Goal: Information Seeking & Learning: Learn about a topic

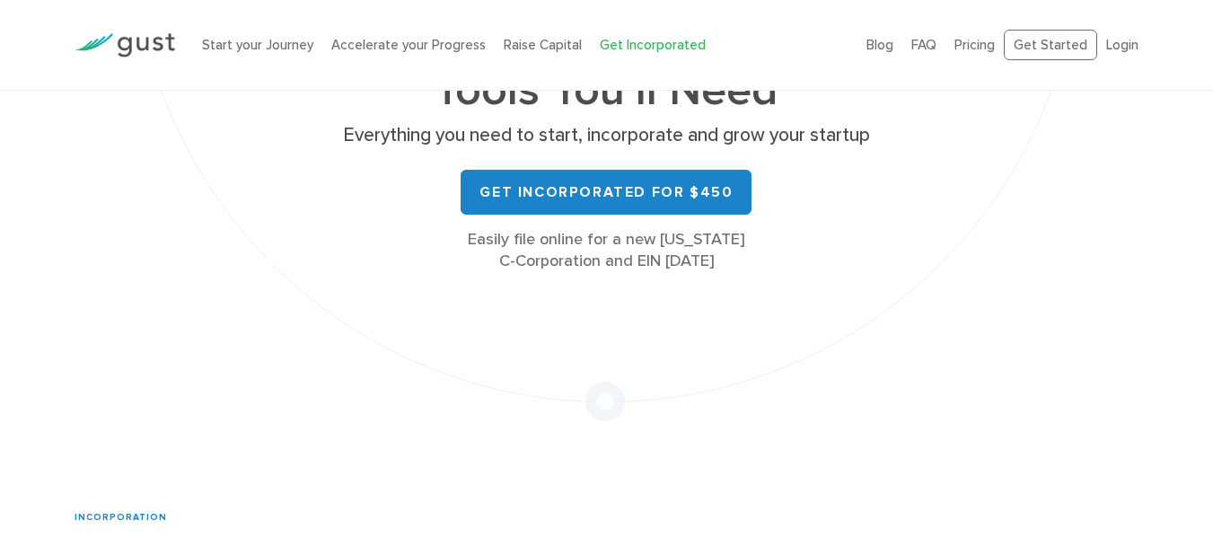
scroll to position [303, 0]
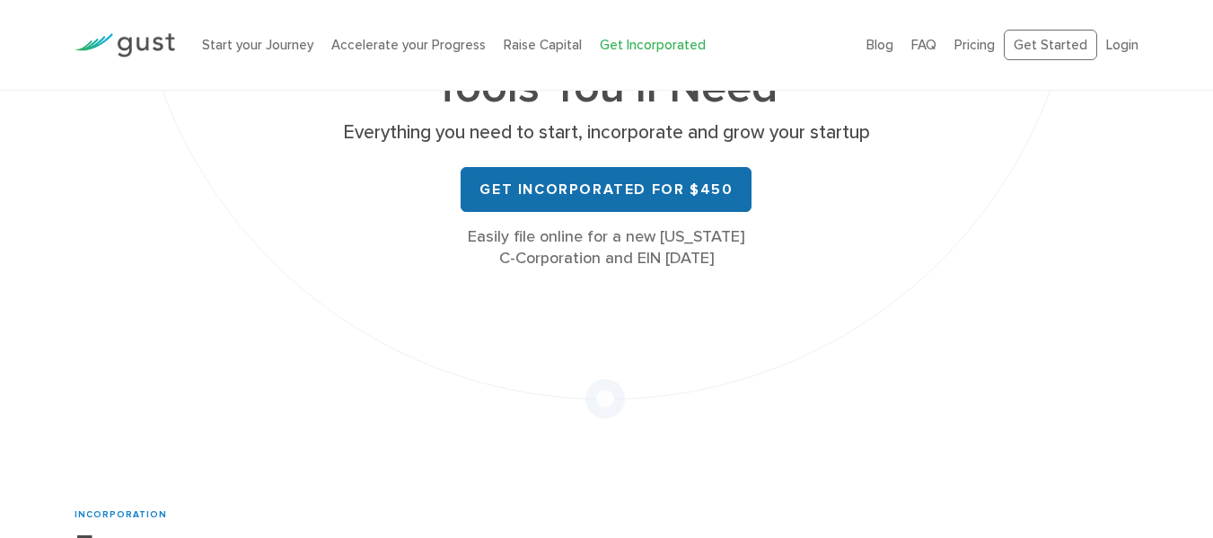
click at [573, 212] on link "Get Incorporated for $450" at bounding box center [606, 189] width 291 height 45
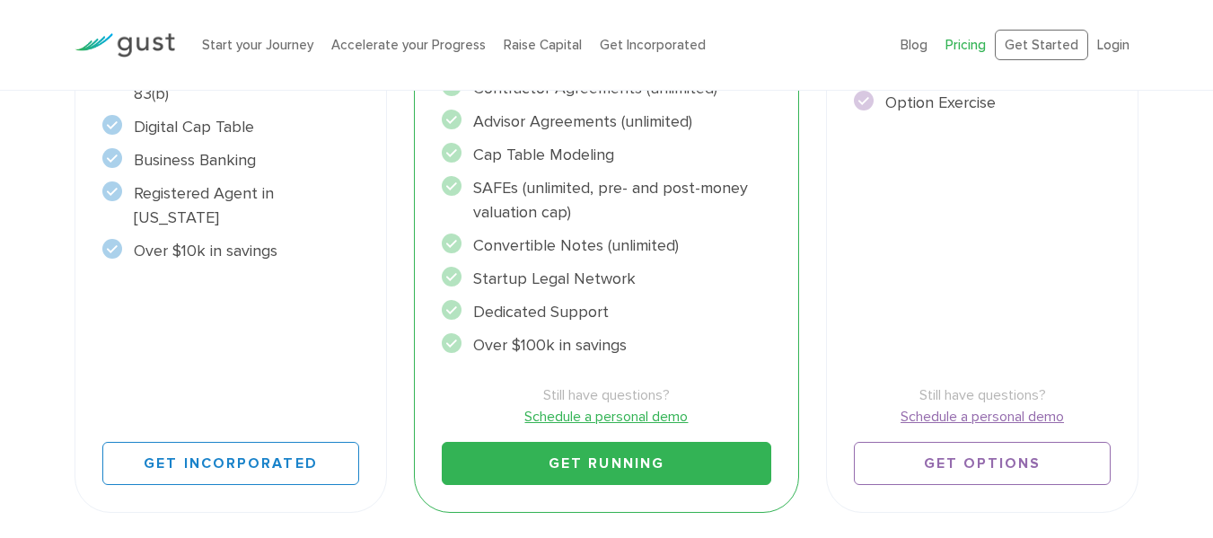
scroll to position [593, 0]
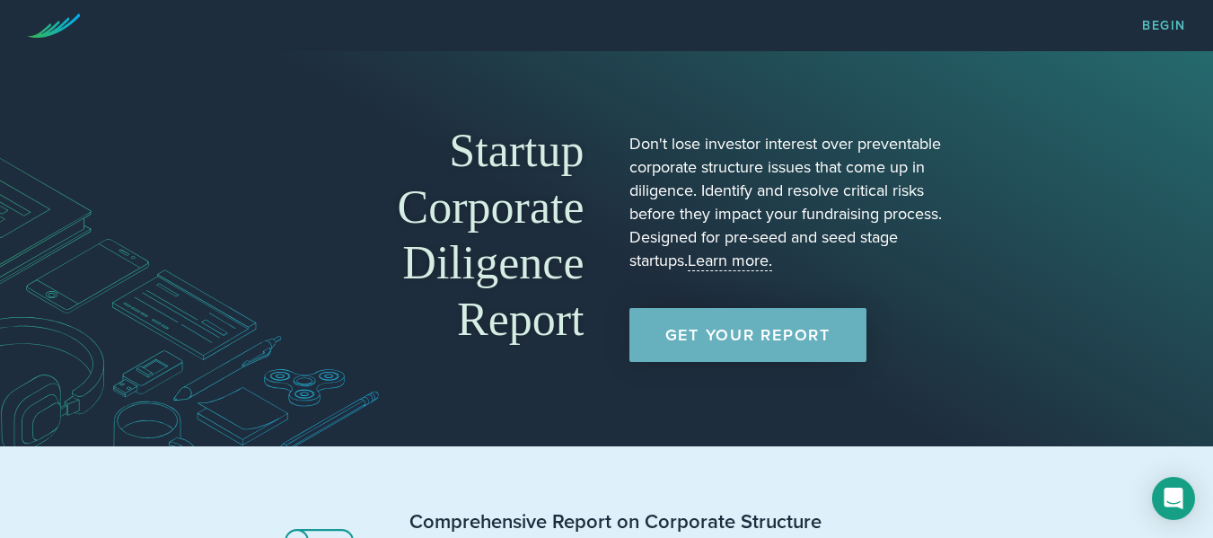
click at [742, 332] on link "Get Your Report" at bounding box center [748, 335] width 237 height 54
